Goal: Download file/media

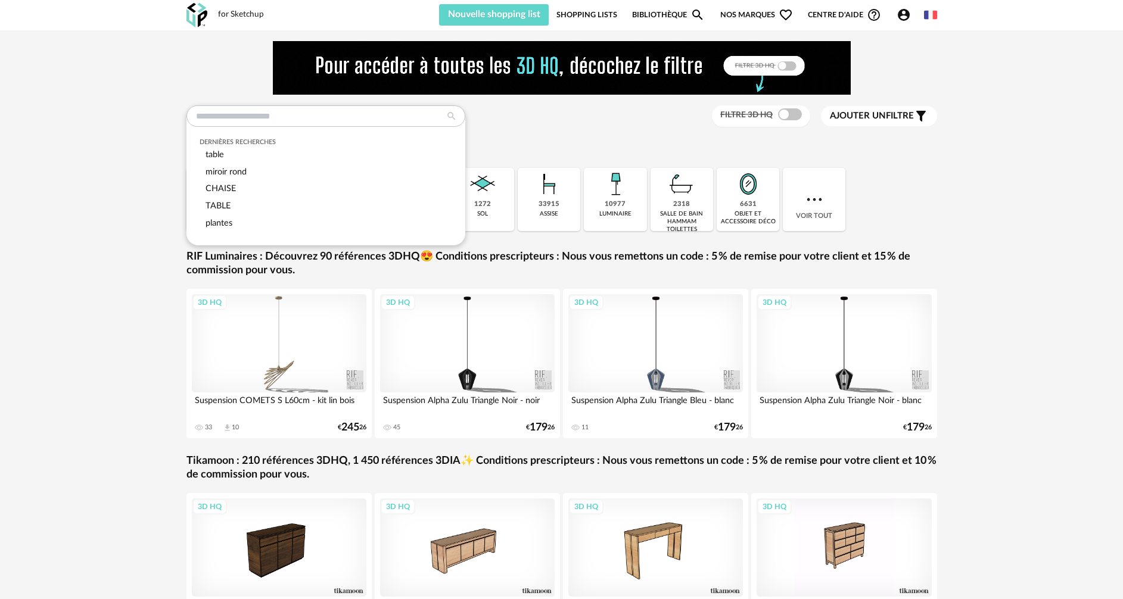
click at [234, 119] on input "text" at bounding box center [325, 115] width 279 height 21
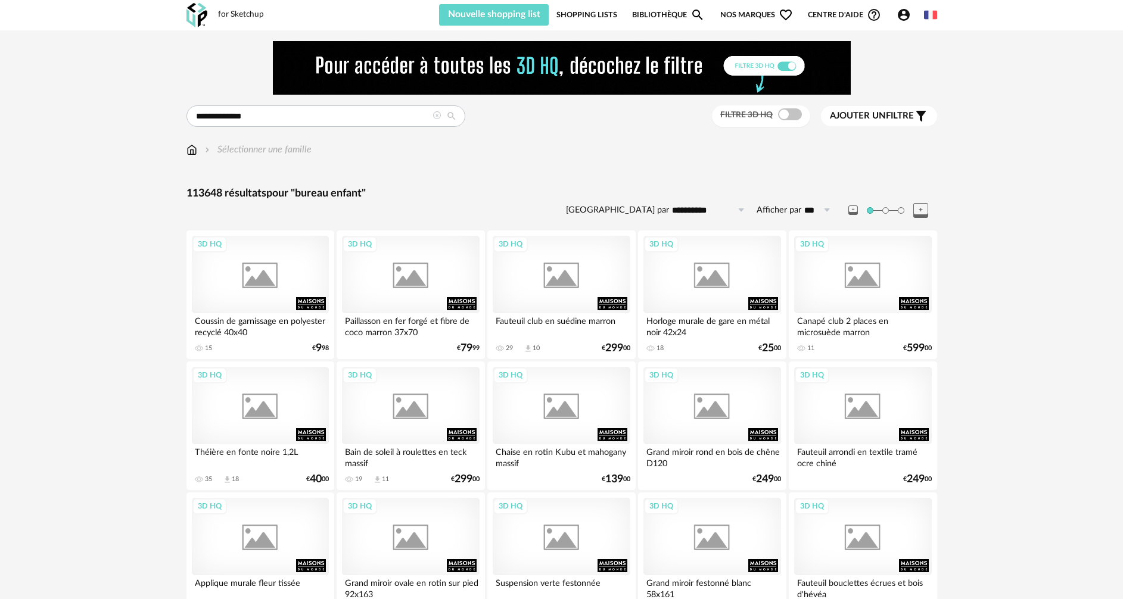
type input "**********"
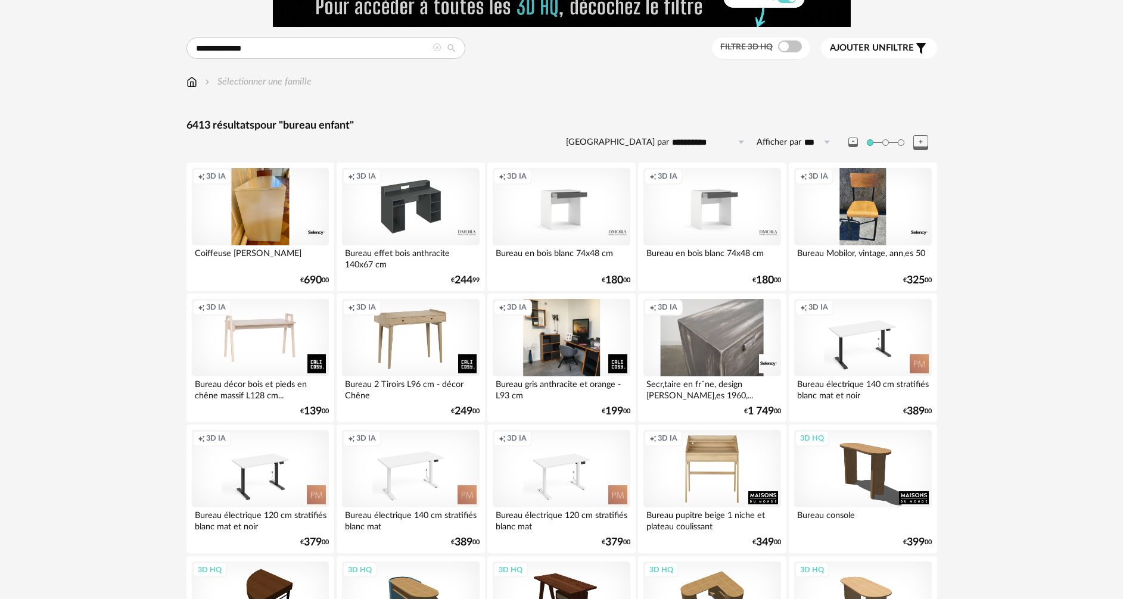
scroll to position [60, 0]
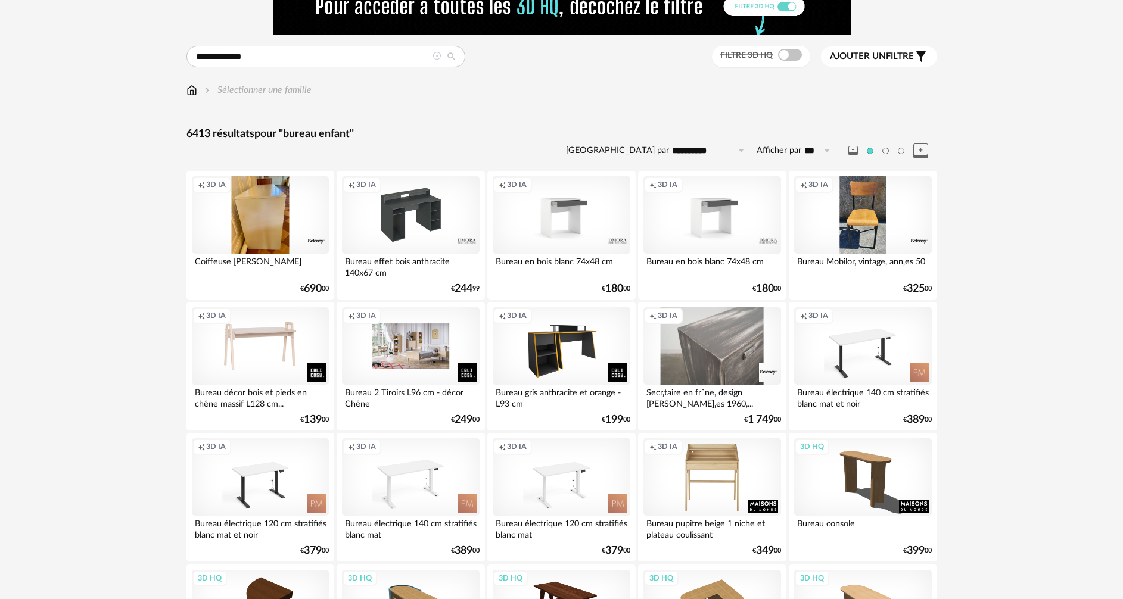
click at [412, 358] on div "Creation icon 3D IA" at bounding box center [410, 345] width 137 height 77
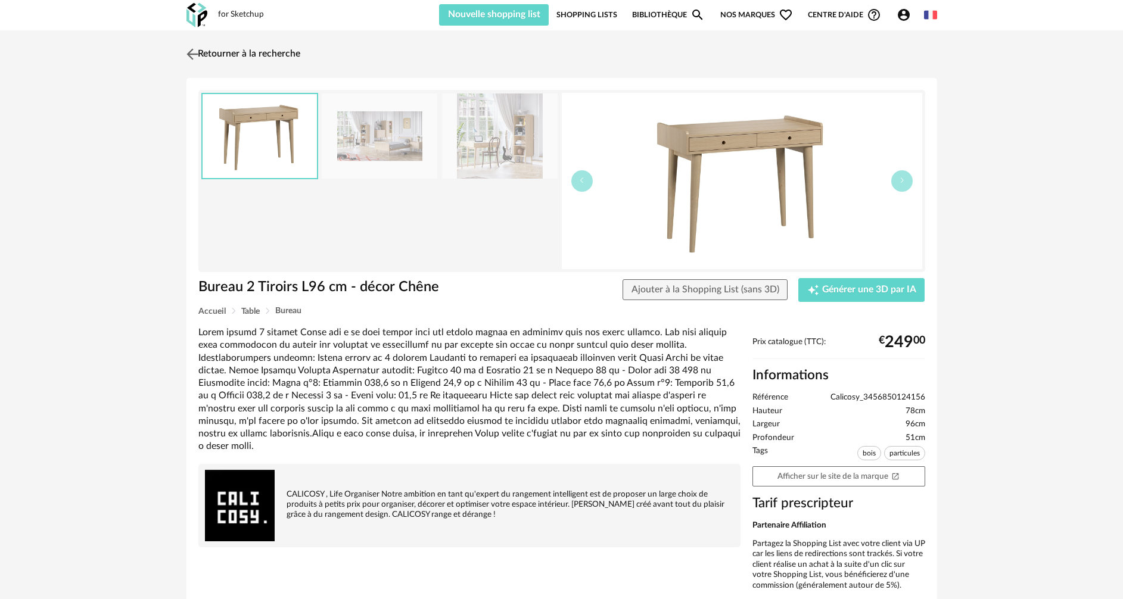
click at [194, 55] on img at bounding box center [191, 53] width 17 height 17
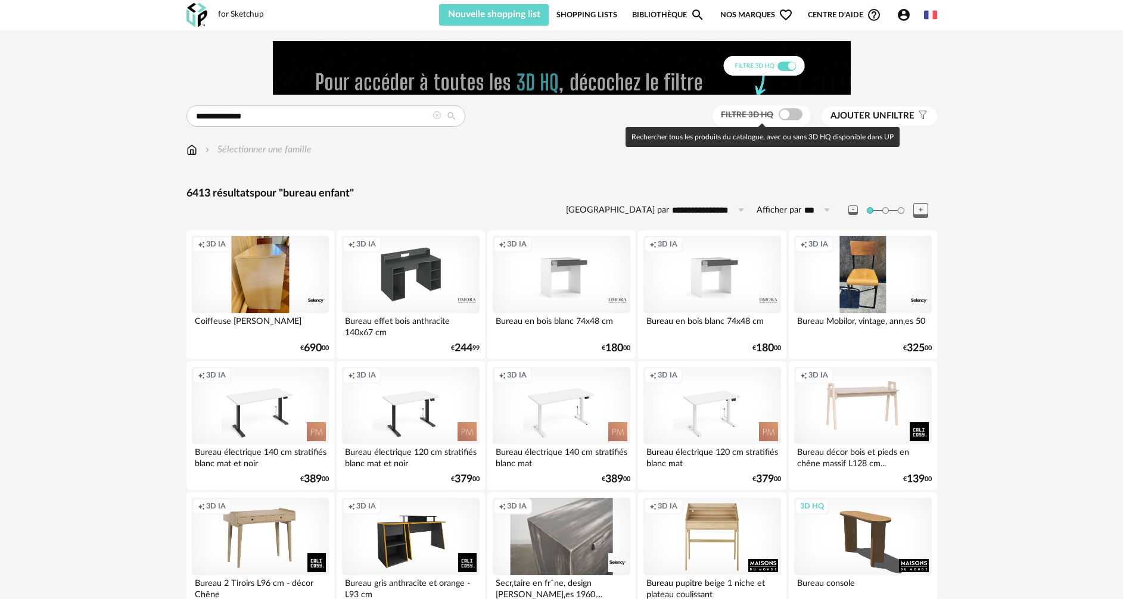
click at [785, 114] on span at bounding box center [791, 114] width 24 height 12
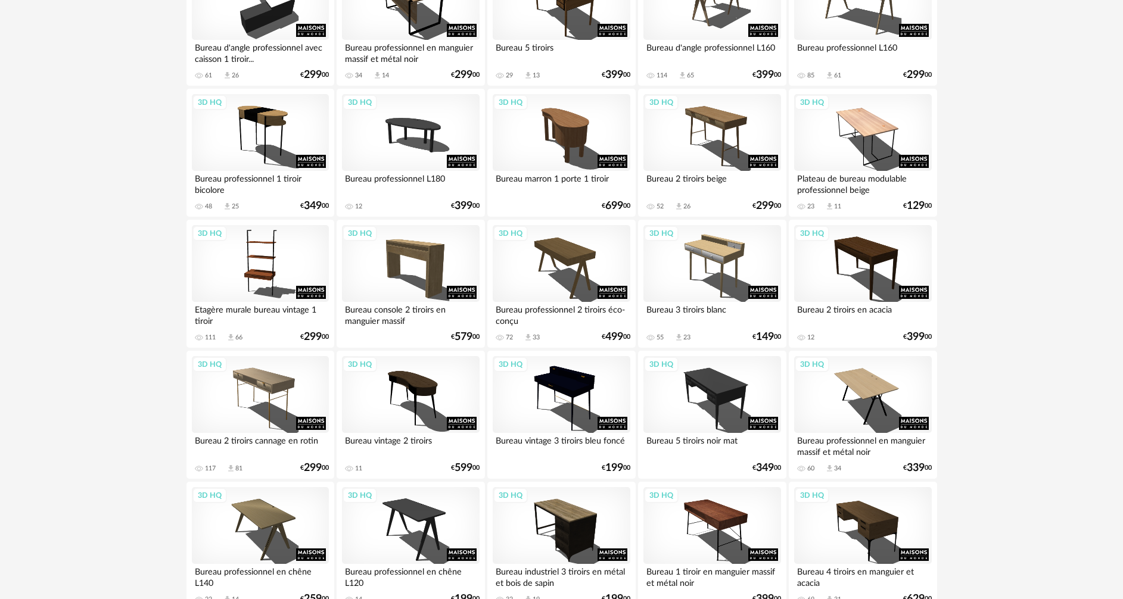
scroll to position [536, 0]
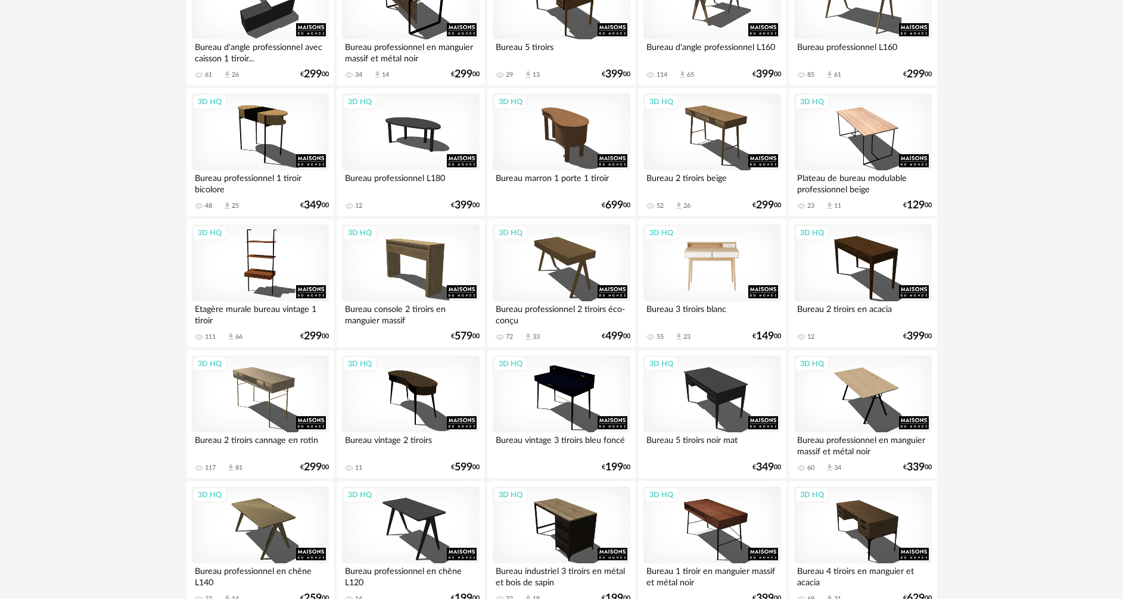
click at [705, 270] on div "3D HQ" at bounding box center [711, 263] width 137 height 77
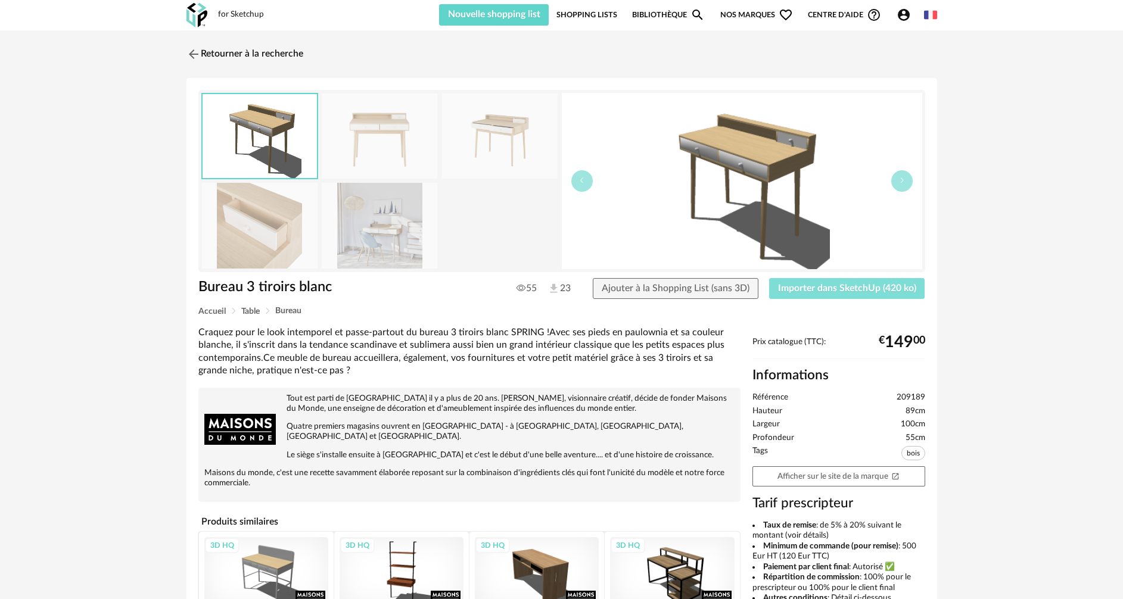
click at [845, 297] on button "Importer dans SketchUp (420 ko)" at bounding box center [847, 288] width 156 height 21
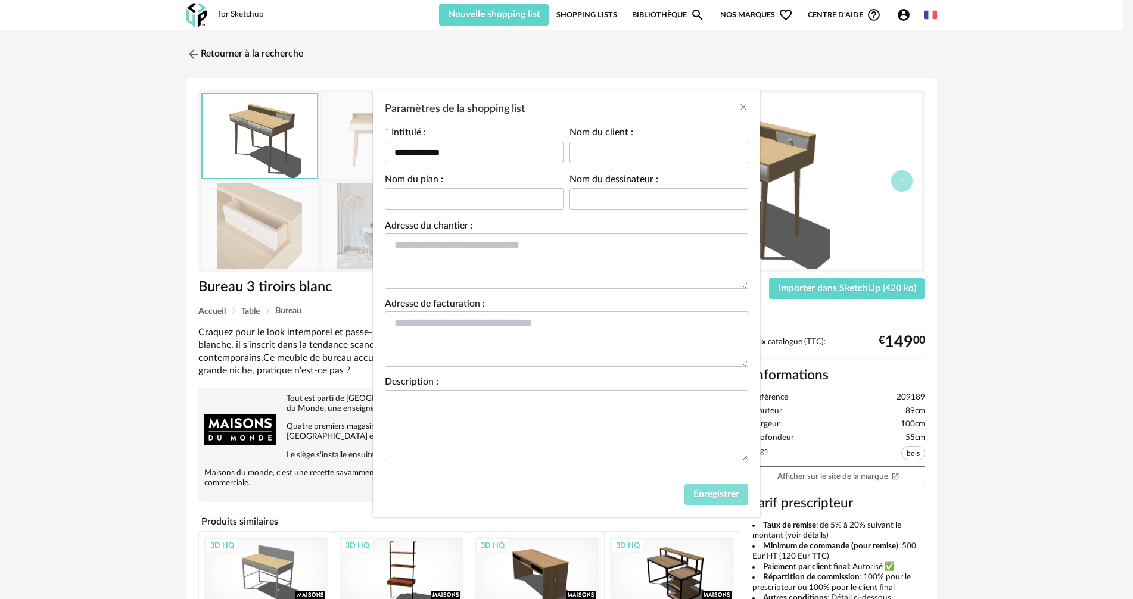
click at [719, 496] on span "Enregistrer" at bounding box center [716, 495] width 46 height 10
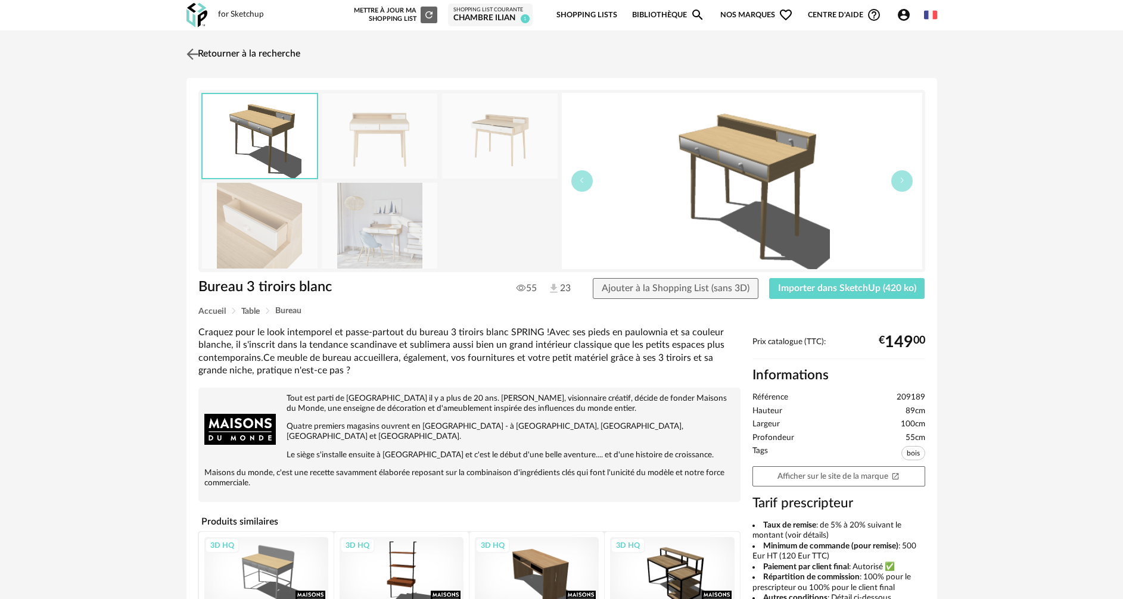
click at [197, 54] on img at bounding box center [191, 53] width 17 height 17
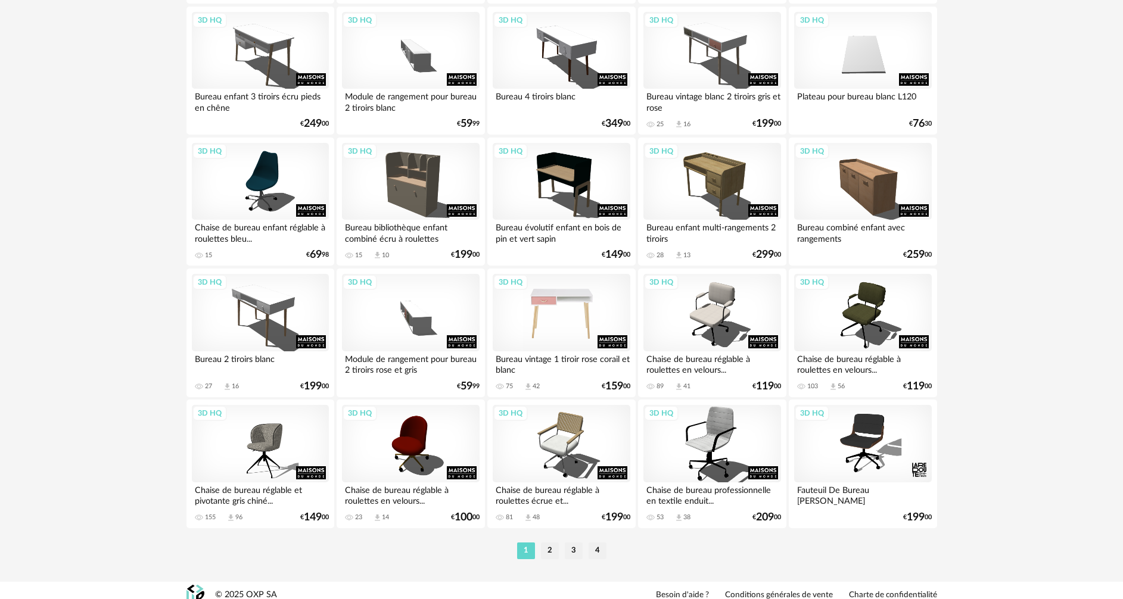
scroll to position [2332, 0]
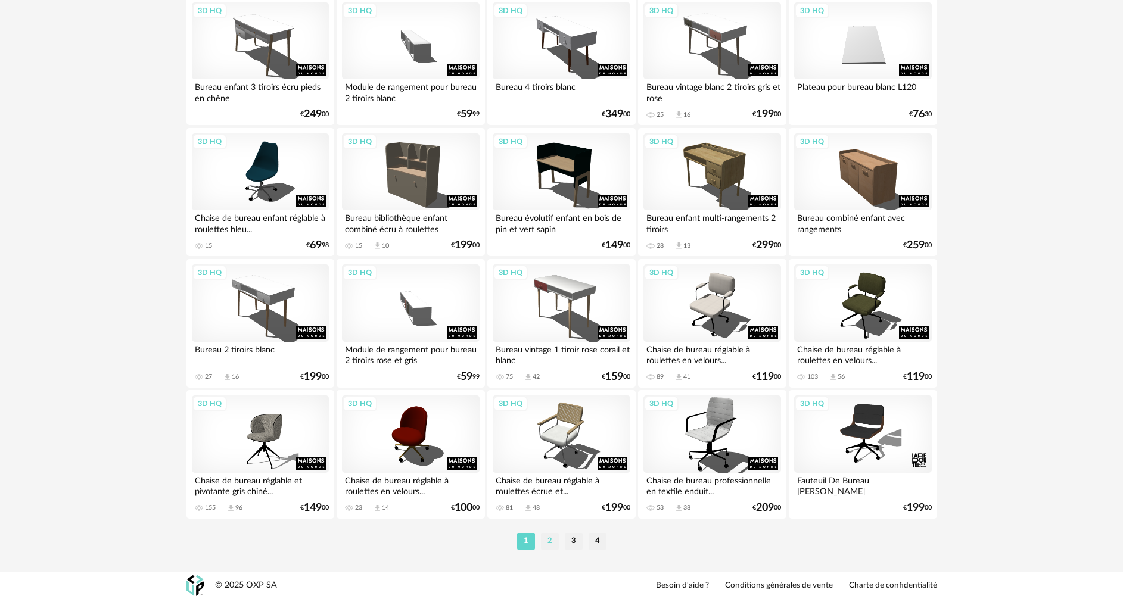
click at [551, 544] on li "2" at bounding box center [550, 541] width 18 height 17
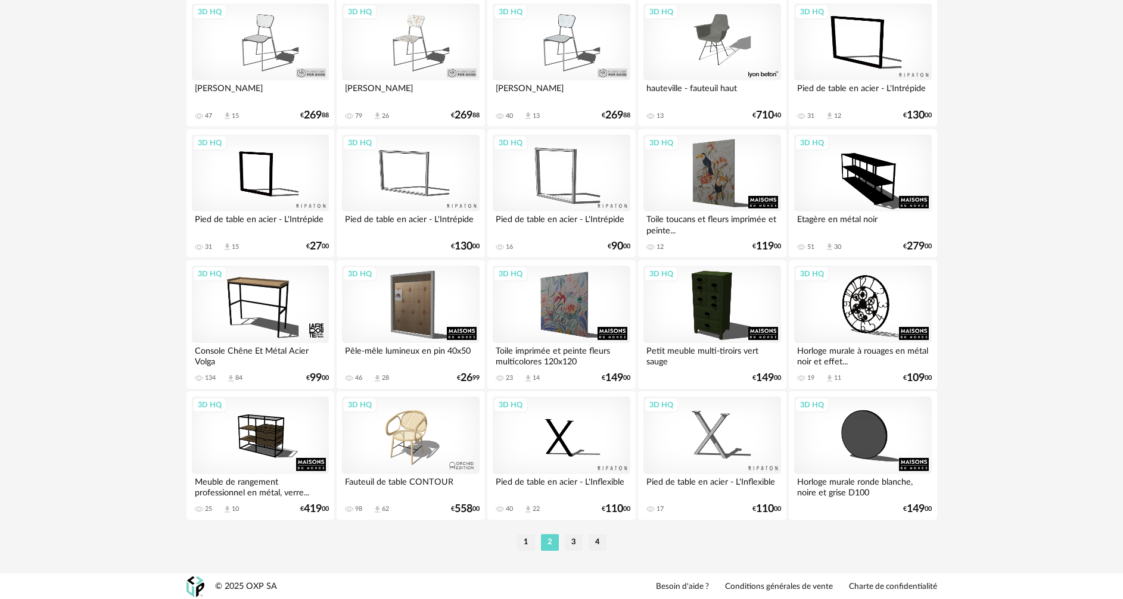
scroll to position [2332, 0]
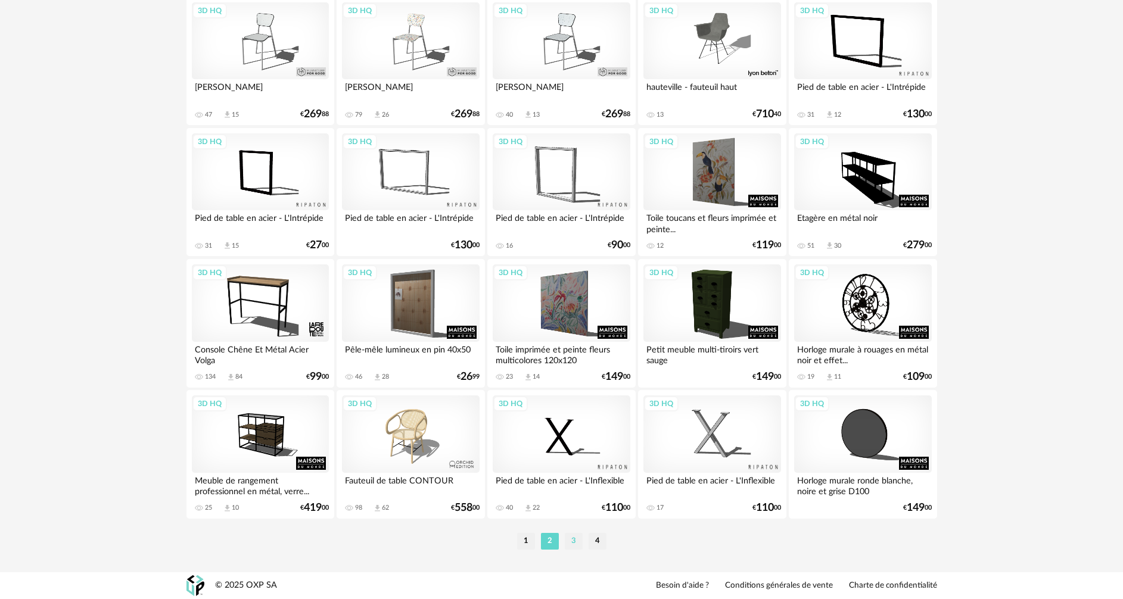
click at [577, 546] on li "3" at bounding box center [574, 541] width 18 height 17
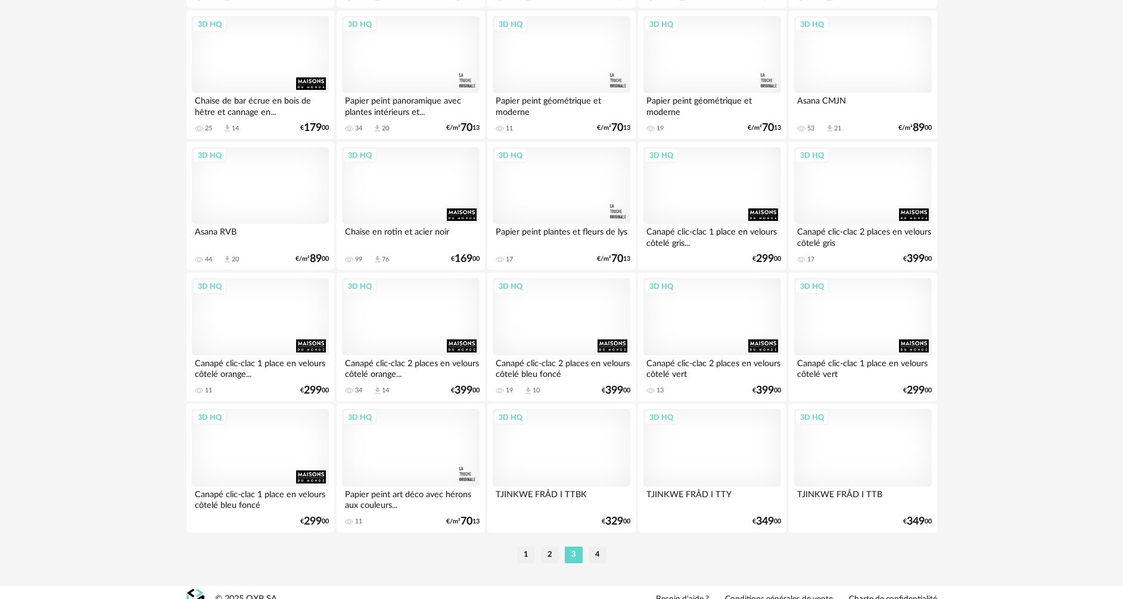
scroll to position [2332, 0]
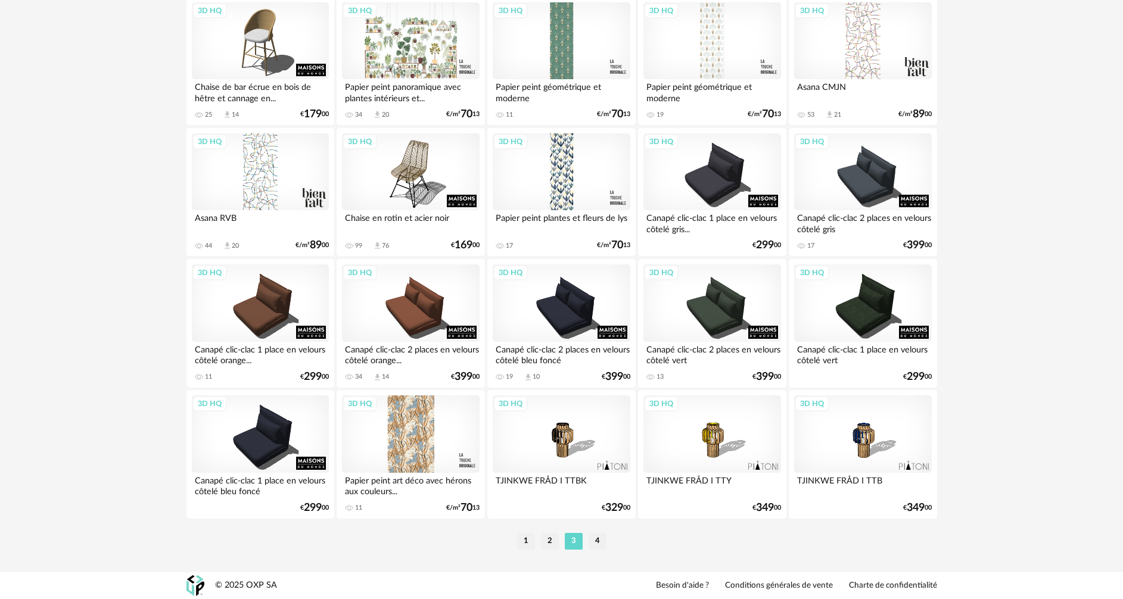
click at [596, 543] on li "4" at bounding box center [598, 541] width 18 height 17
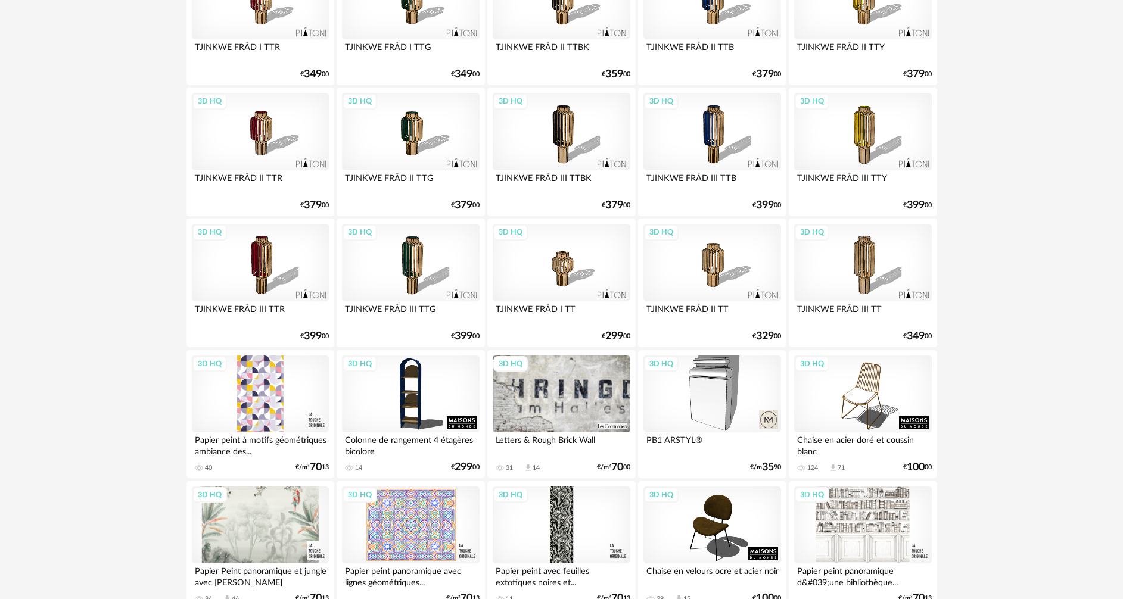
scroll to position [298, 0]
